Goal: Transaction & Acquisition: Purchase product/service

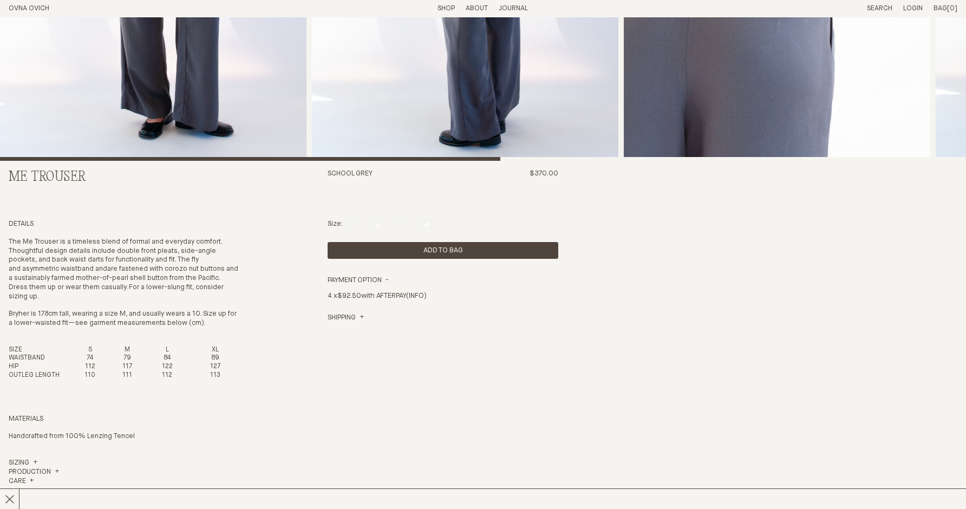
scroll to position [429, 0]
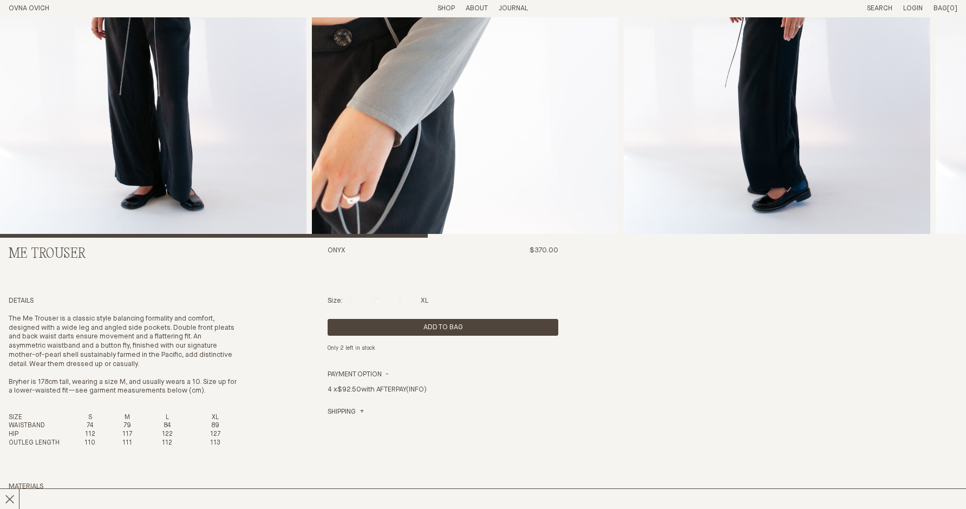
scroll to position [298, 0]
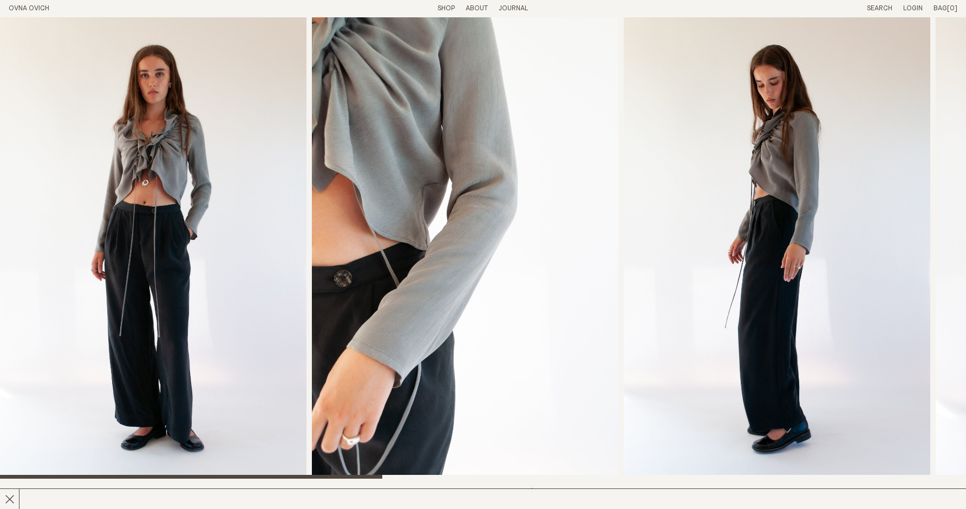
click at [452, 9] on link "Shop" at bounding box center [446, 8] width 17 height 7
